Goal: Task Accomplishment & Management: Use online tool/utility

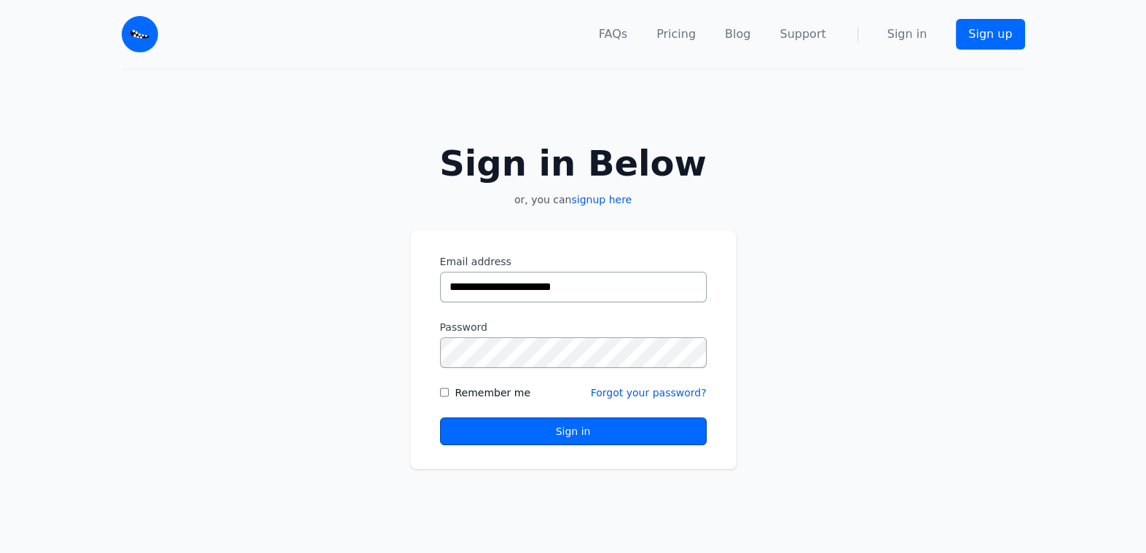
click at [578, 428] on button "Sign in" at bounding box center [573, 431] width 267 height 28
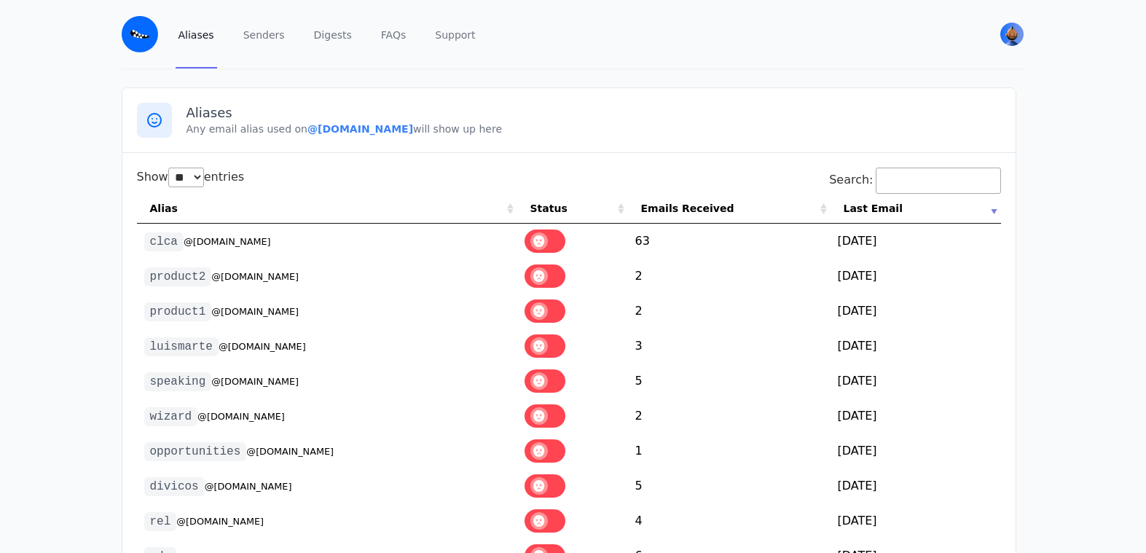
select select "**"
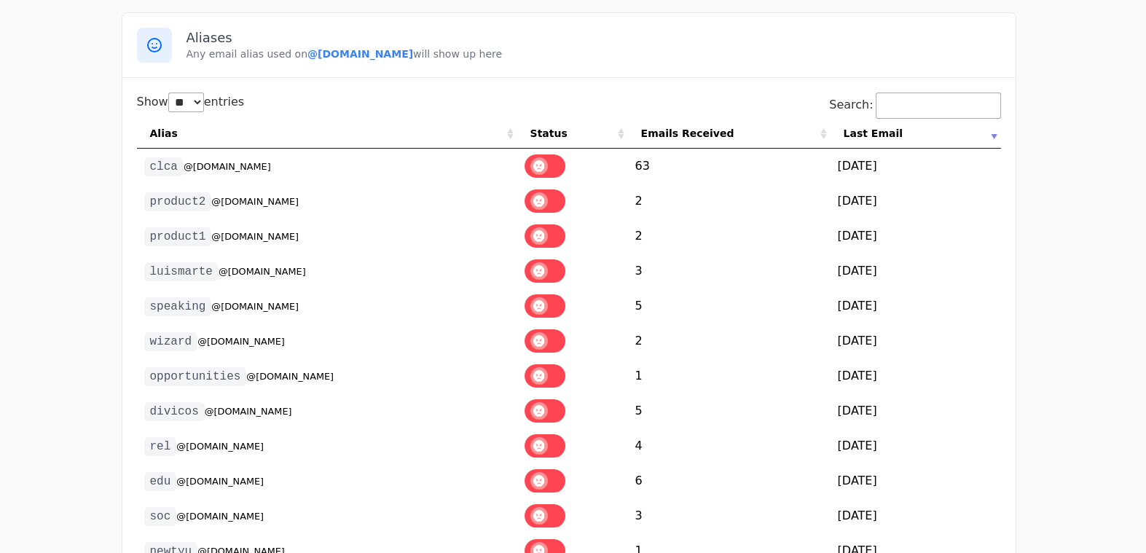
scroll to position [73, 0]
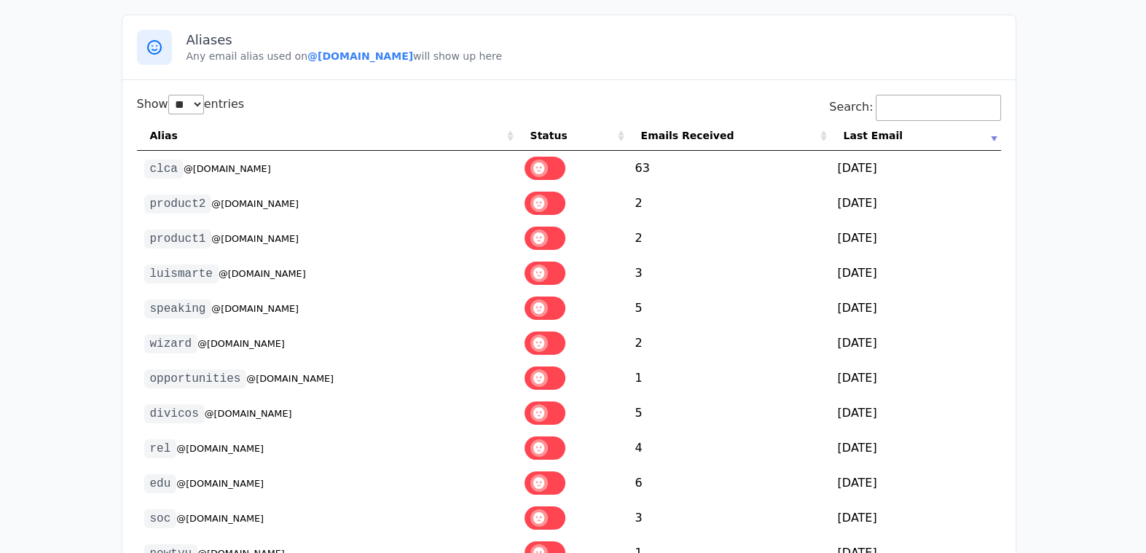
drag, startPoint x: 291, startPoint y: 202, endPoint x: 150, endPoint y: 203, distance: 141.3
click at [150, 203] on td "product2 @[DOMAIN_NAME]" at bounding box center [327, 203] width 380 height 35
copy td "product2 @[DOMAIN_NAME]"
